Goal: Task Accomplishment & Management: Manage account settings

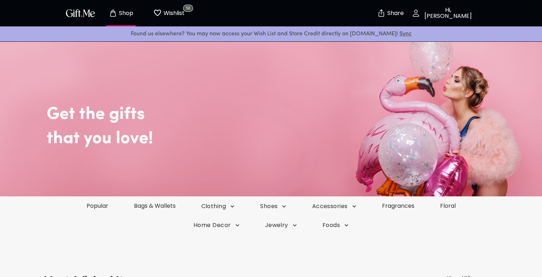
click at [436, 9] on p "Hi, [PERSON_NAME]" at bounding box center [447, 13] width 54 height 12
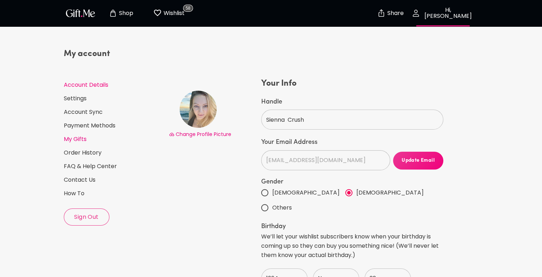
click at [78, 139] on link "My Gifts" at bounding box center [113, 139] width 99 height 8
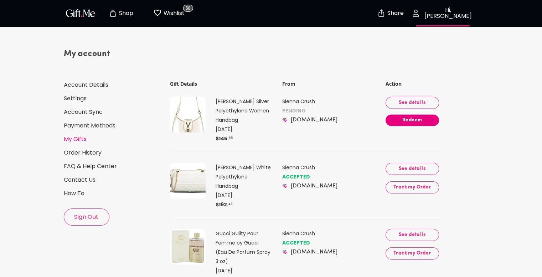
click at [188, 124] on img at bounding box center [188, 115] width 36 height 36
click at [235, 109] on p "[PERSON_NAME] Silver Polyethylene Women Handbag" at bounding box center [243, 111] width 55 height 28
click at [186, 117] on img at bounding box center [188, 115] width 36 height 36
click at [416, 103] on span "See details" at bounding box center [412, 103] width 42 height 8
click at [411, 120] on span "Redeem" at bounding box center [412, 120] width 53 height 8
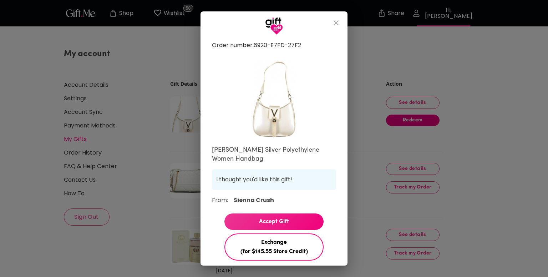
click at [269, 247] on span "Exchange (for $145.55 Store Credit)" at bounding box center [274, 246] width 98 height 19
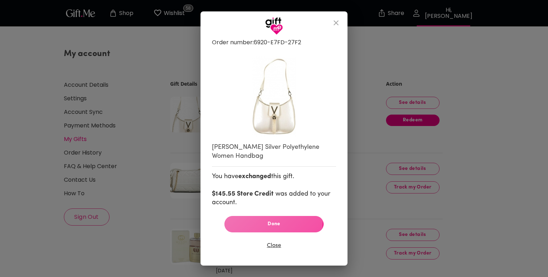
click at [272, 222] on span "Done" at bounding box center [274, 224] width 88 height 8
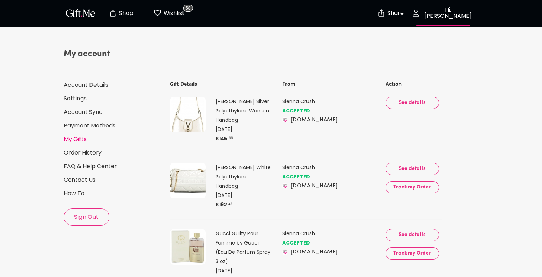
click at [120, 10] on p "Shop" at bounding box center [125, 13] width 16 height 6
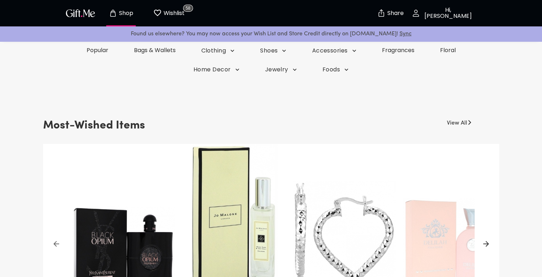
scroll to position [178, 0]
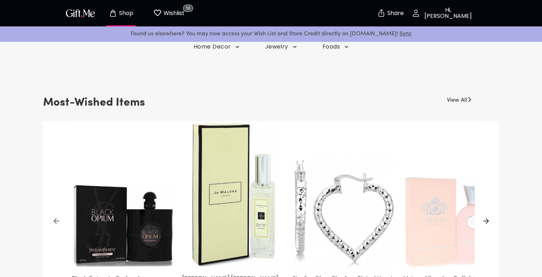
click at [228, 170] on img at bounding box center [233, 195] width 103 height 148
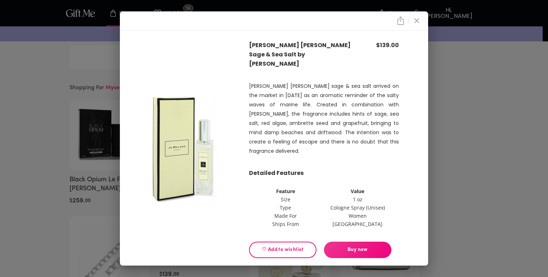
click at [418, 19] on icon "close" at bounding box center [416, 20] width 9 height 9
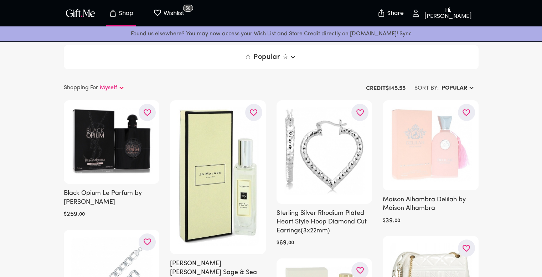
click at [178, 9] on p "Wishlist" at bounding box center [173, 13] width 23 height 9
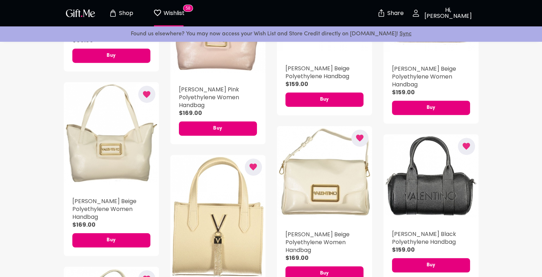
scroll to position [392, 0]
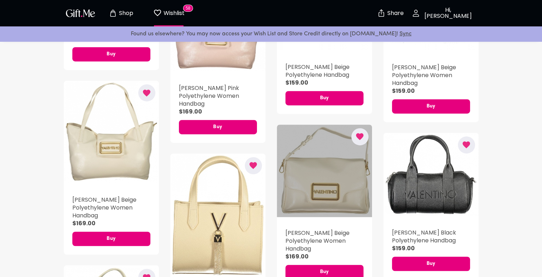
click at [325, 165] on div "button" at bounding box center [324, 170] width 95 height 92
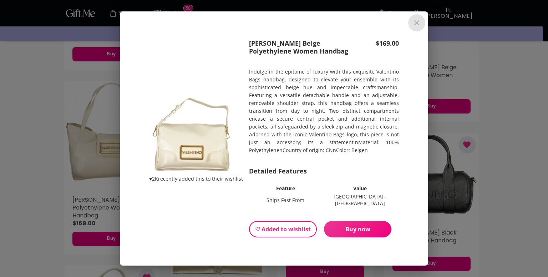
click at [419, 25] on icon "close" at bounding box center [416, 23] width 9 height 9
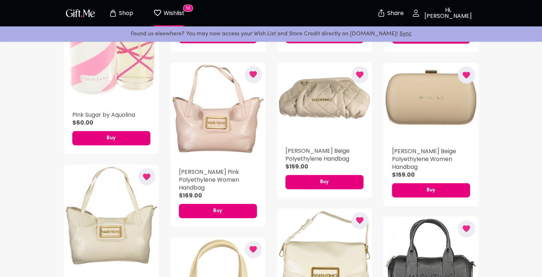
scroll to position [321, 0]
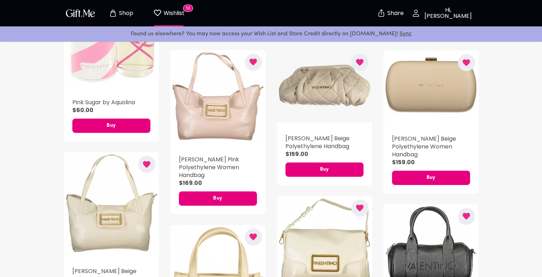
click at [313, 90] on div "button" at bounding box center [324, 86] width 95 height 72
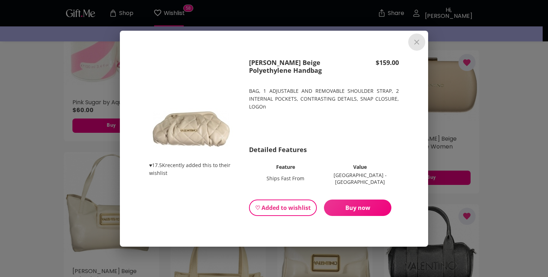
click at [416, 46] on icon "close" at bounding box center [416, 42] width 9 height 9
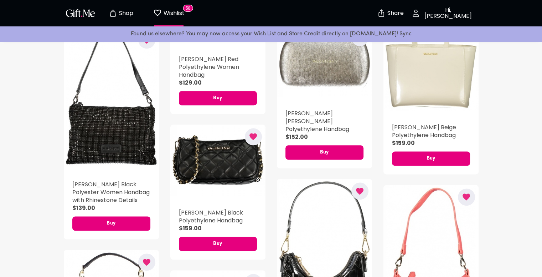
scroll to position [891, 0]
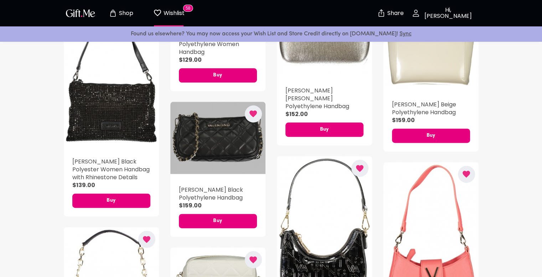
click at [196, 140] on div "button" at bounding box center [217, 138] width 95 height 72
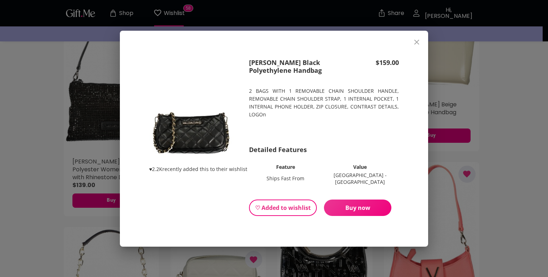
click at [205, 135] on img at bounding box center [191, 133] width 84 height 64
click at [418, 39] on button "close" at bounding box center [416, 42] width 17 height 17
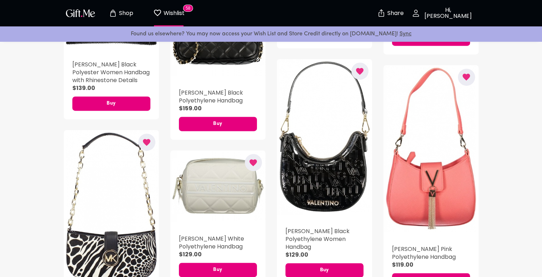
scroll to position [998, 0]
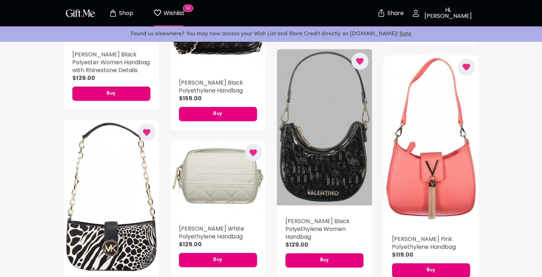
click at [342, 165] on div "button" at bounding box center [324, 127] width 95 height 156
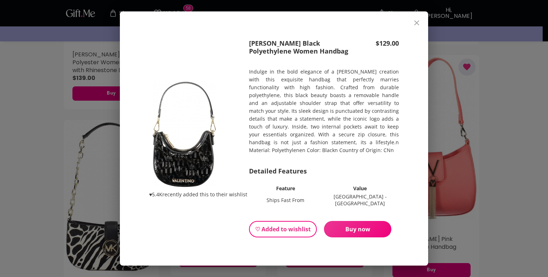
click at [418, 21] on icon "close" at bounding box center [416, 23] width 9 height 9
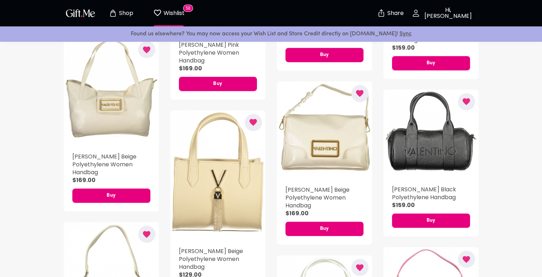
scroll to position [428, 0]
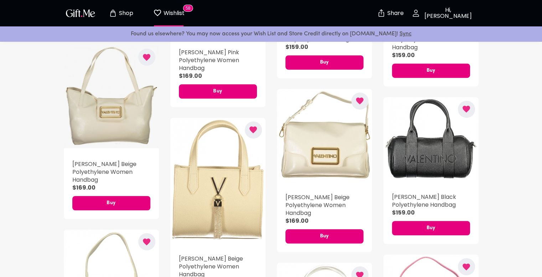
click at [112, 107] on div "button" at bounding box center [111, 96] width 95 height 103
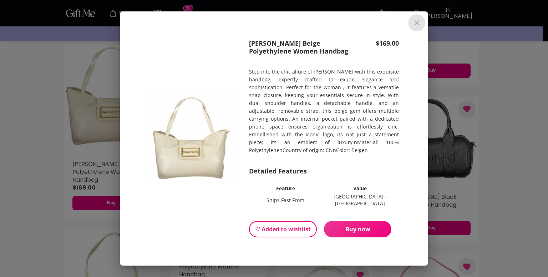
click at [416, 27] on icon "close" at bounding box center [416, 23] width 9 height 9
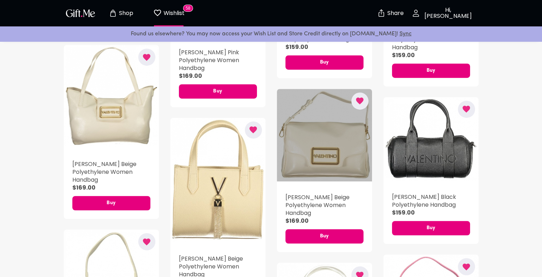
click at [321, 159] on div "button" at bounding box center [324, 135] width 95 height 92
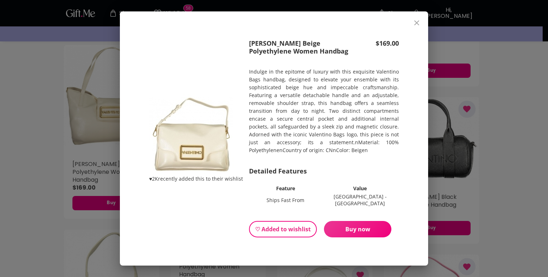
click at [415, 24] on icon "close" at bounding box center [416, 22] width 5 height 5
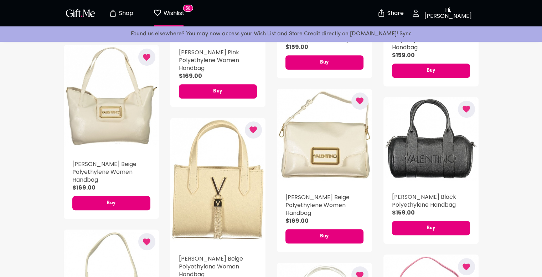
click at [253, 130] on icon "button" at bounding box center [253, 130] width 7 height 7
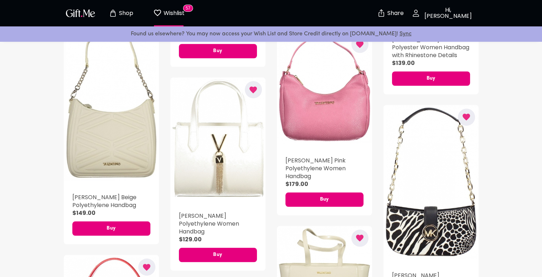
scroll to position [606, 0]
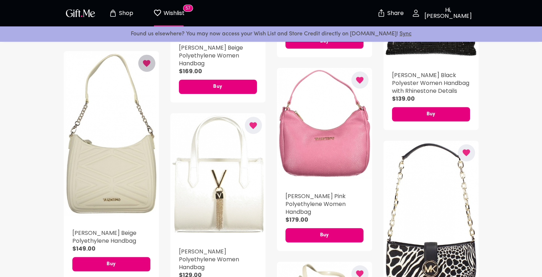
click at [147, 65] on icon "button" at bounding box center [146, 63] width 7 height 7
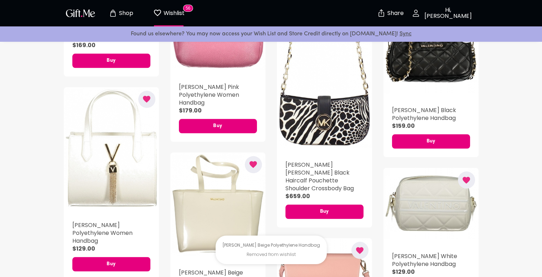
scroll to position [749, 0]
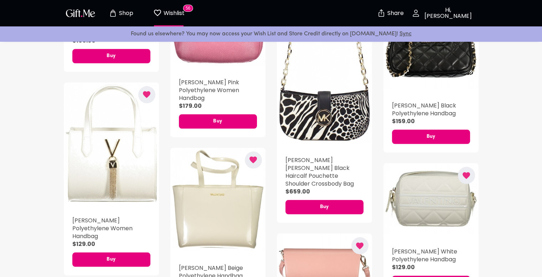
click at [144, 94] on icon "button" at bounding box center [146, 94] width 7 height 7
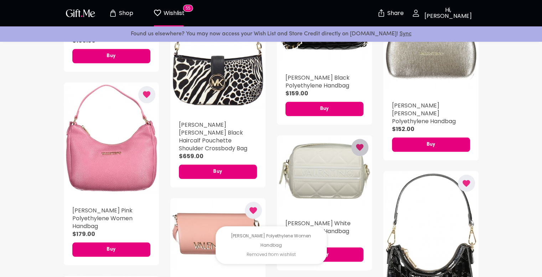
click at [362, 145] on icon "button" at bounding box center [359, 147] width 9 height 9
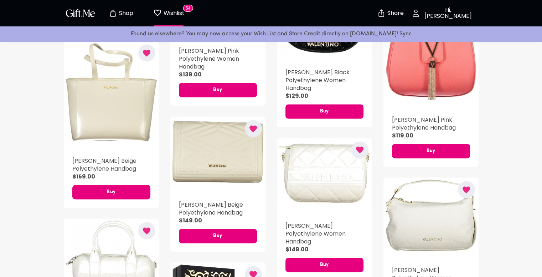
scroll to position [998, 0]
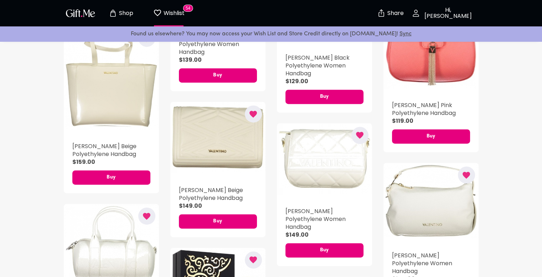
click at [361, 137] on icon "button" at bounding box center [359, 135] width 7 height 7
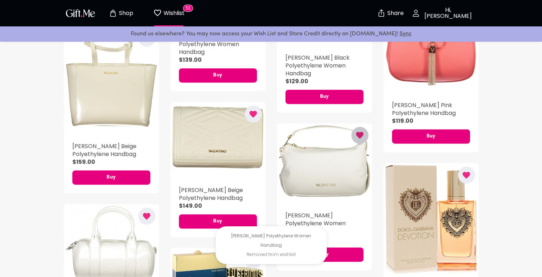
click at [361, 137] on icon "button" at bounding box center [359, 135] width 7 height 7
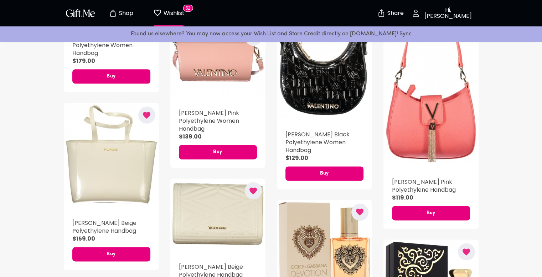
scroll to position [927, 0]
